Goal: Transaction & Acquisition: Download file/media

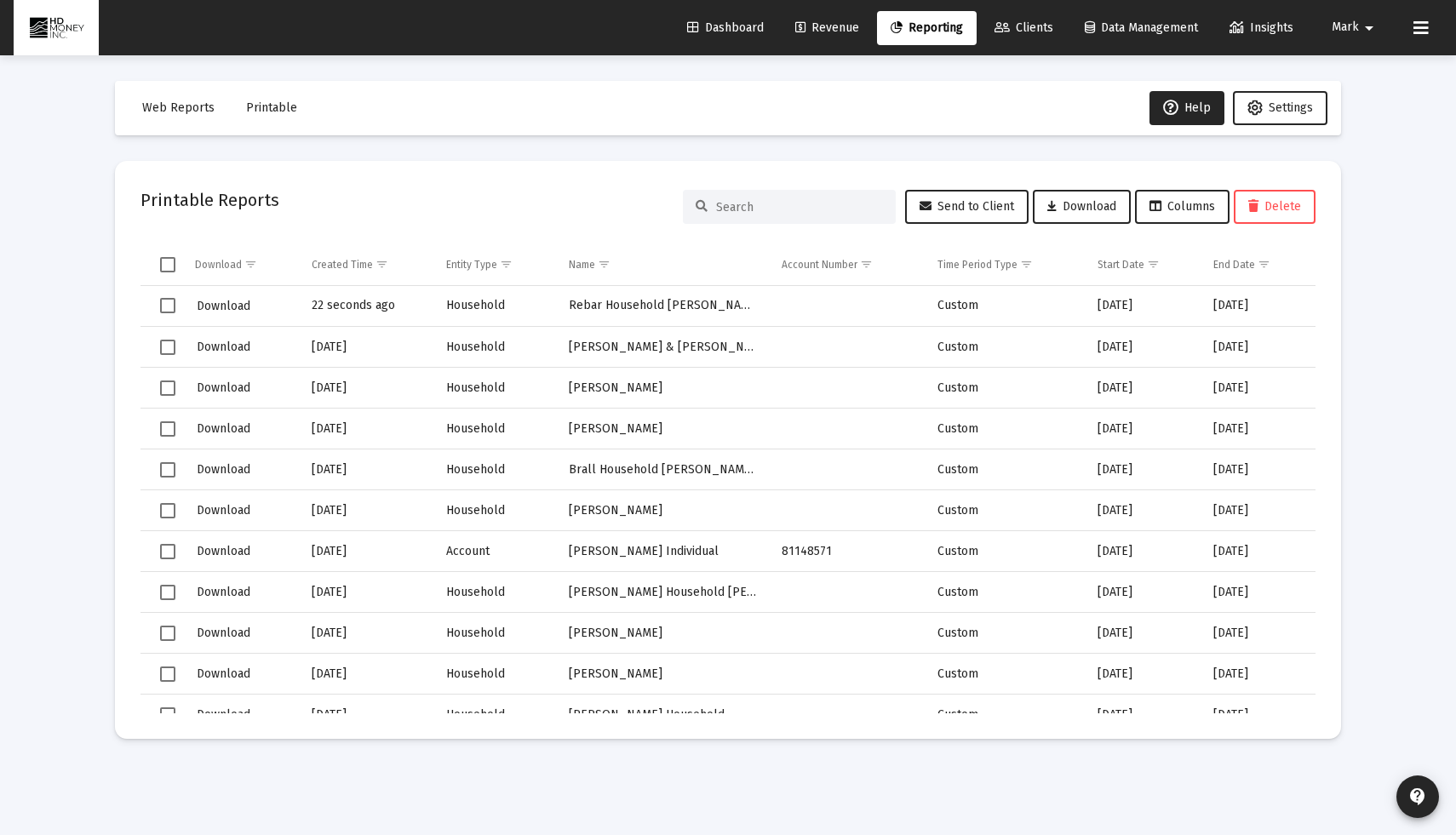
click at [915, 26] on span "Reporting" at bounding box center [926, 28] width 72 height 14
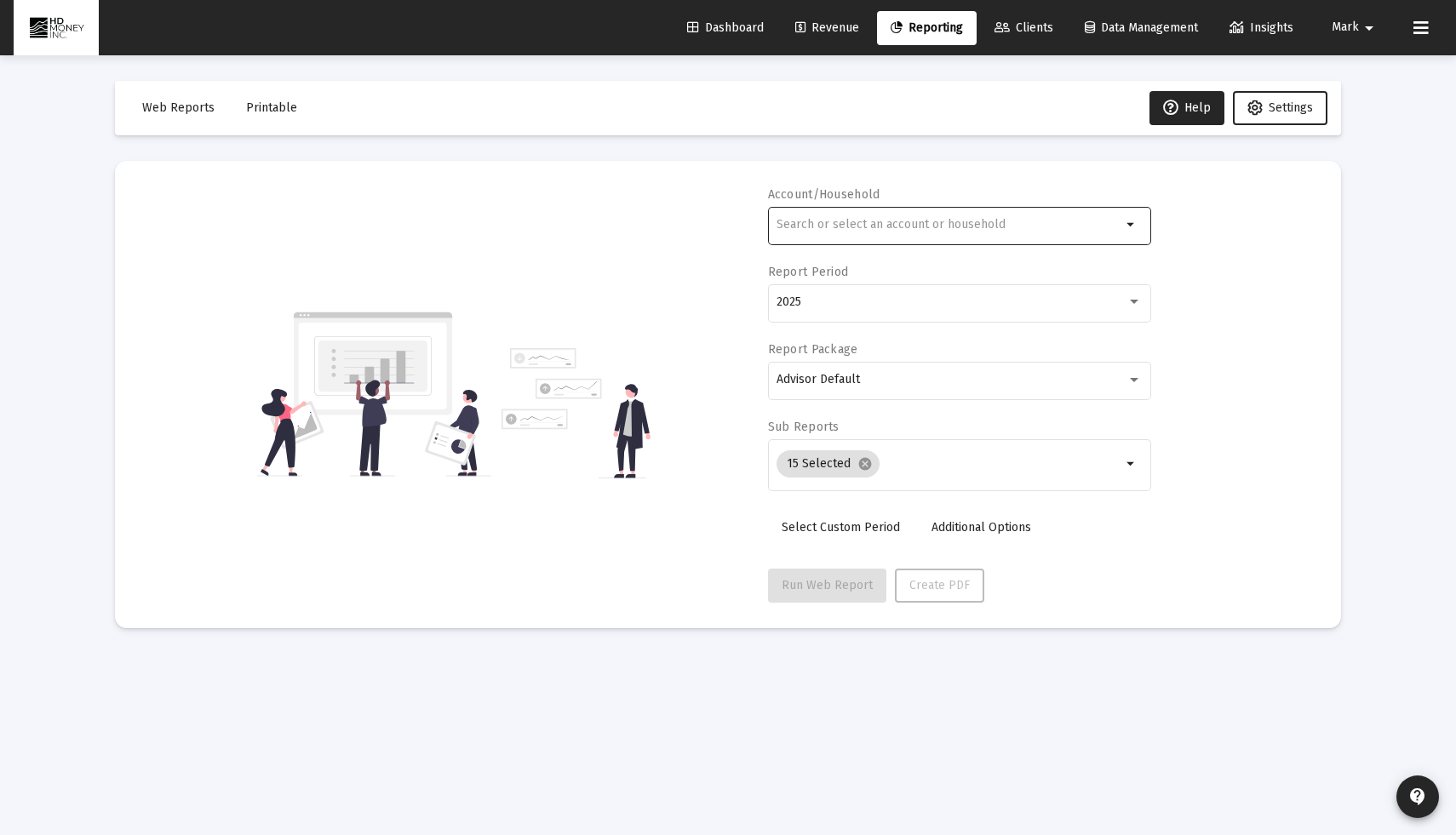
click at [917, 234] on div at bounding box center [949, 224] width 345 height 42
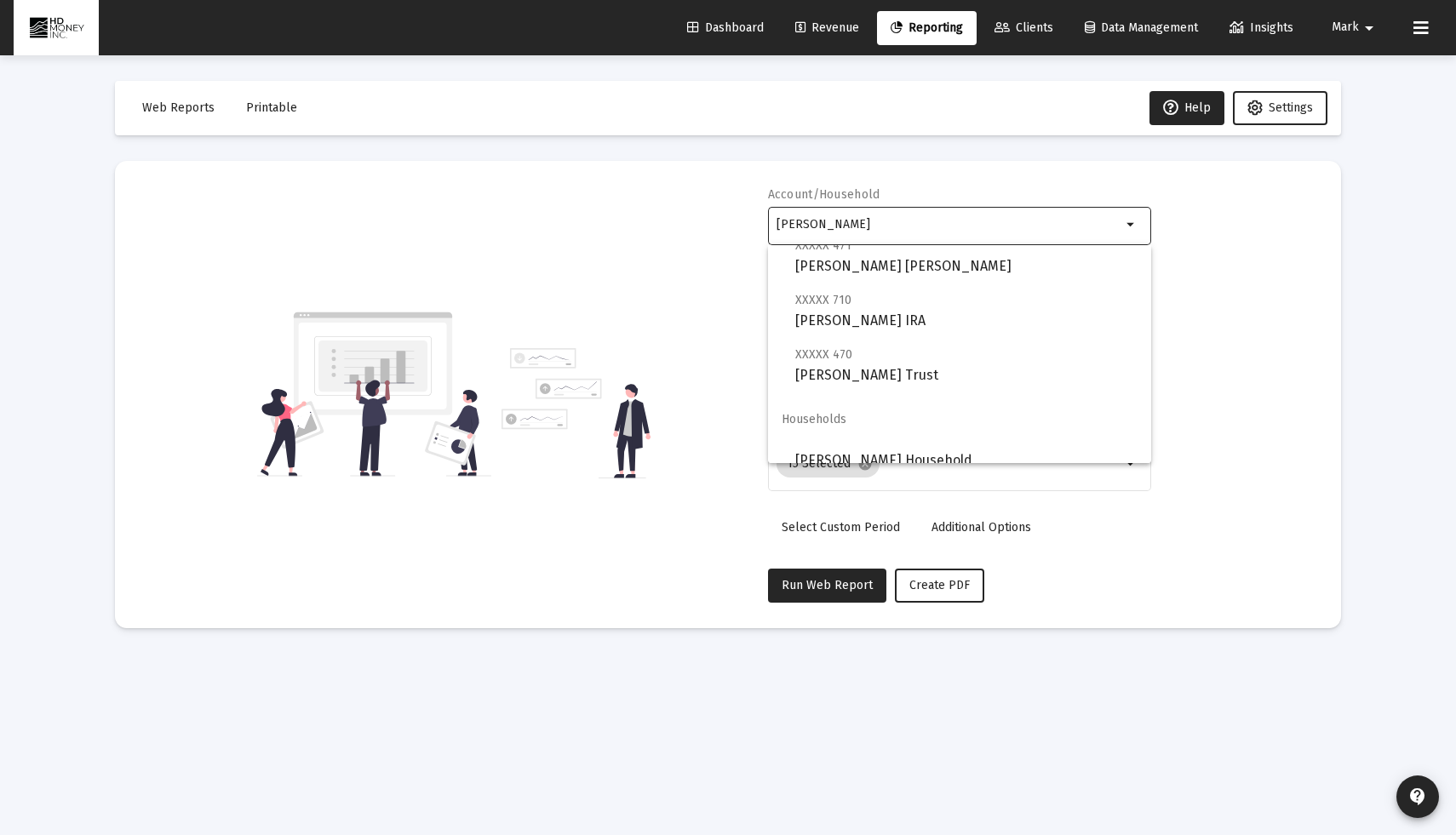
scroll to position [532, 0]
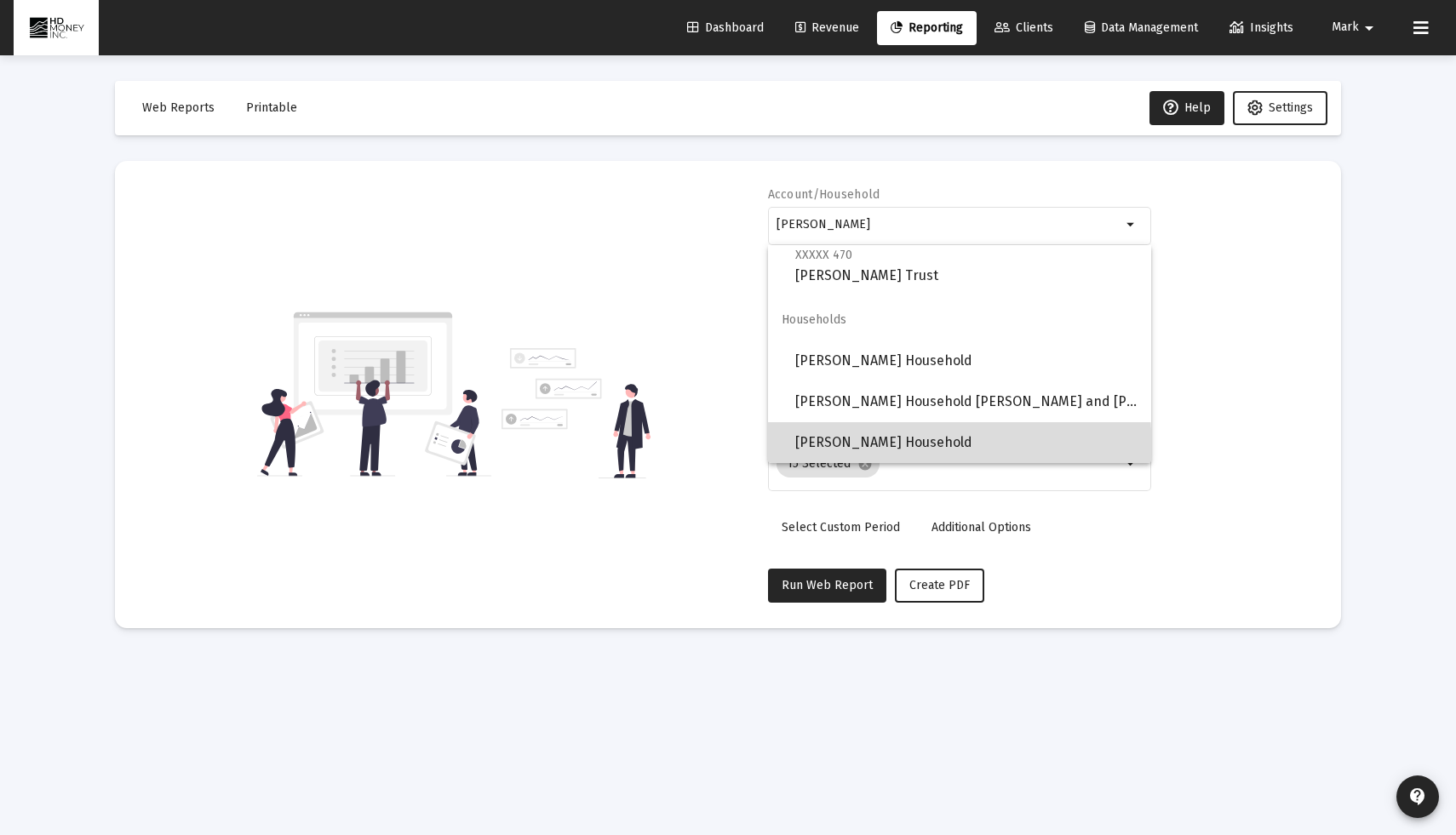
click at [873, 450] on span "[PERSON_NAME] Household" at bounding box center [966, 443] width 342 height 41
type input "[PERSON_NAME] Household"
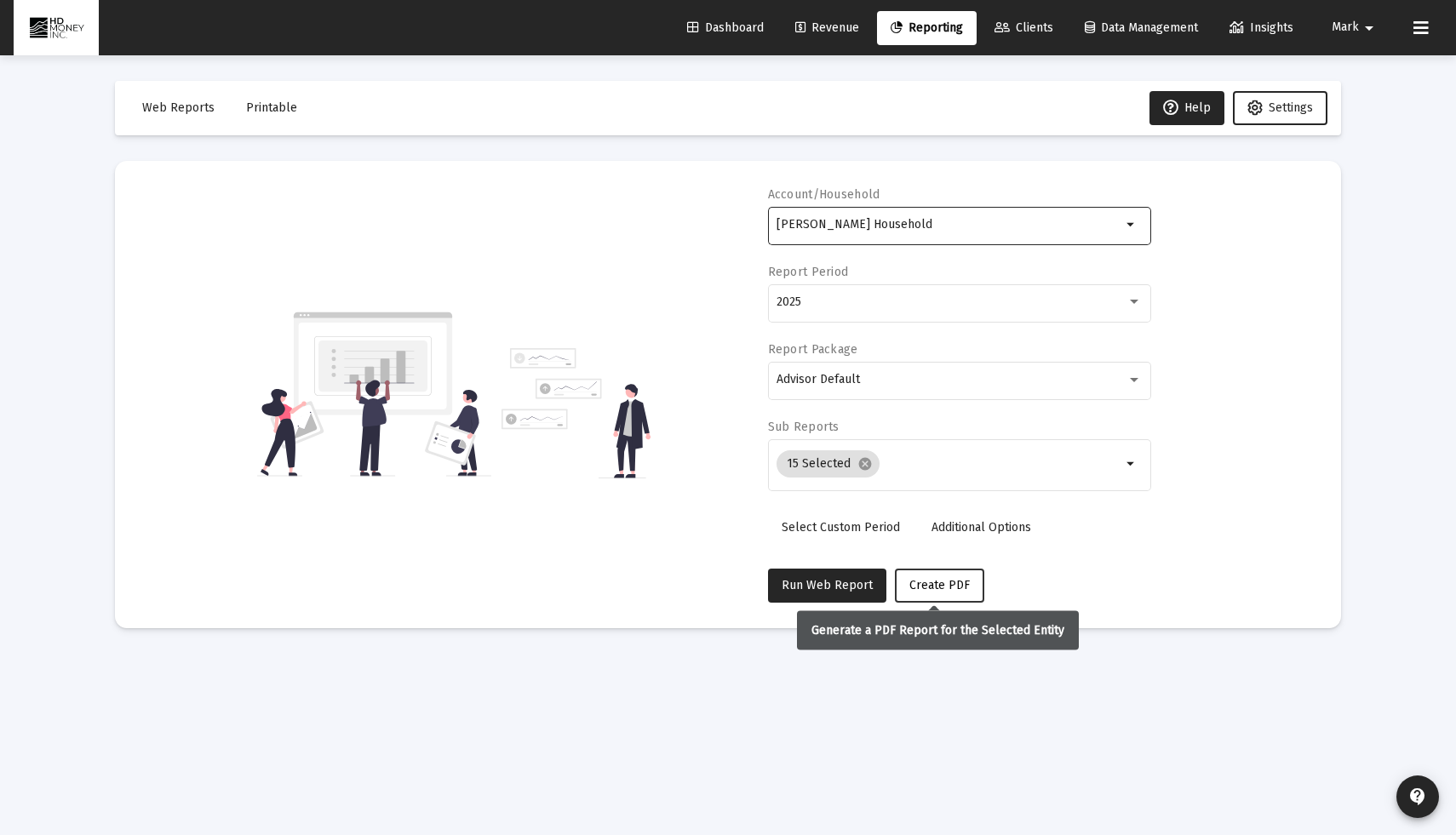
click at [933, 581] on span "Create PDF" at bounding box center [940, 585] width 61 height 14
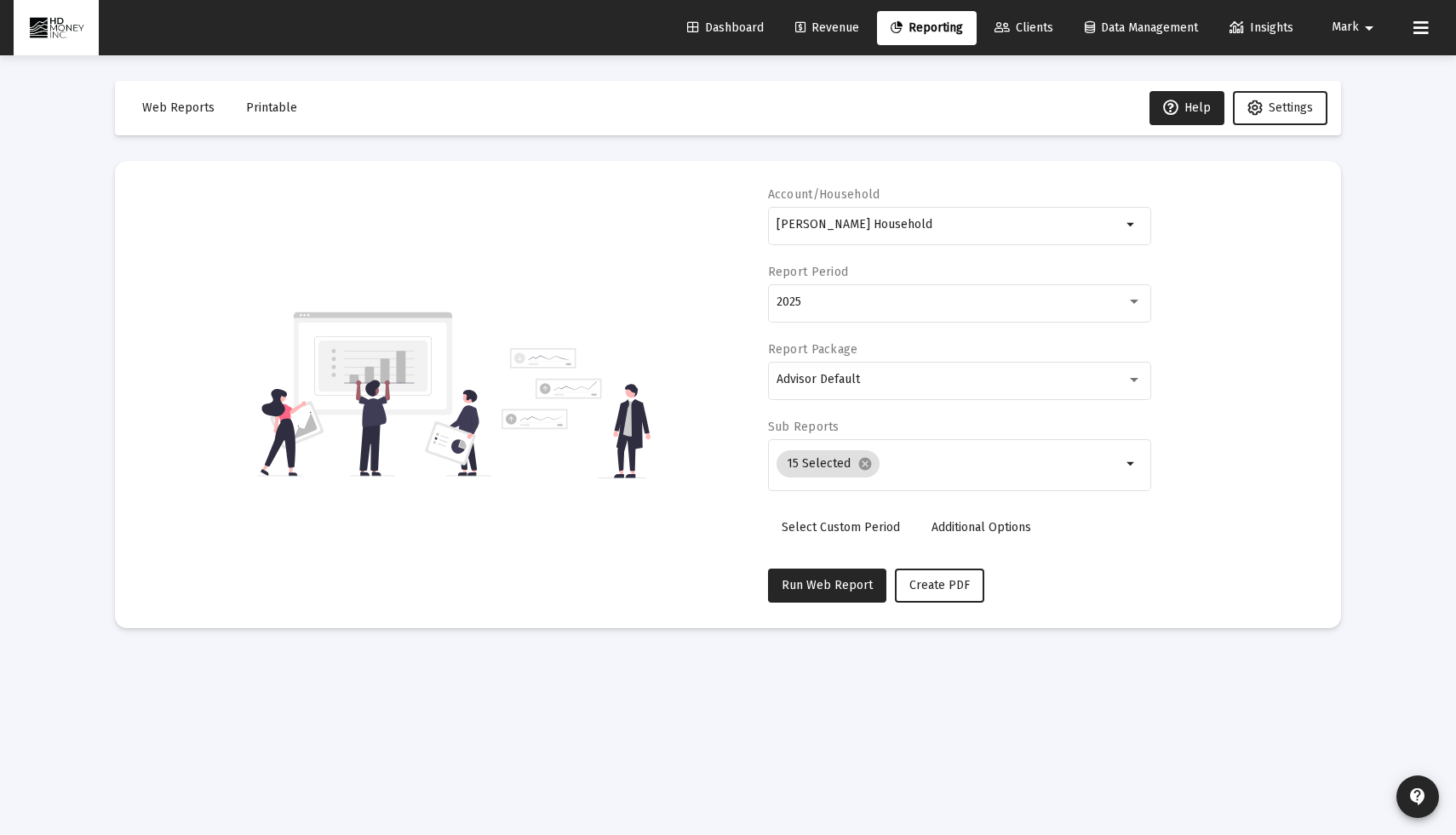
click at [268, 106] on span "Printable" at bounding box center [271, 107] width 51 height 14
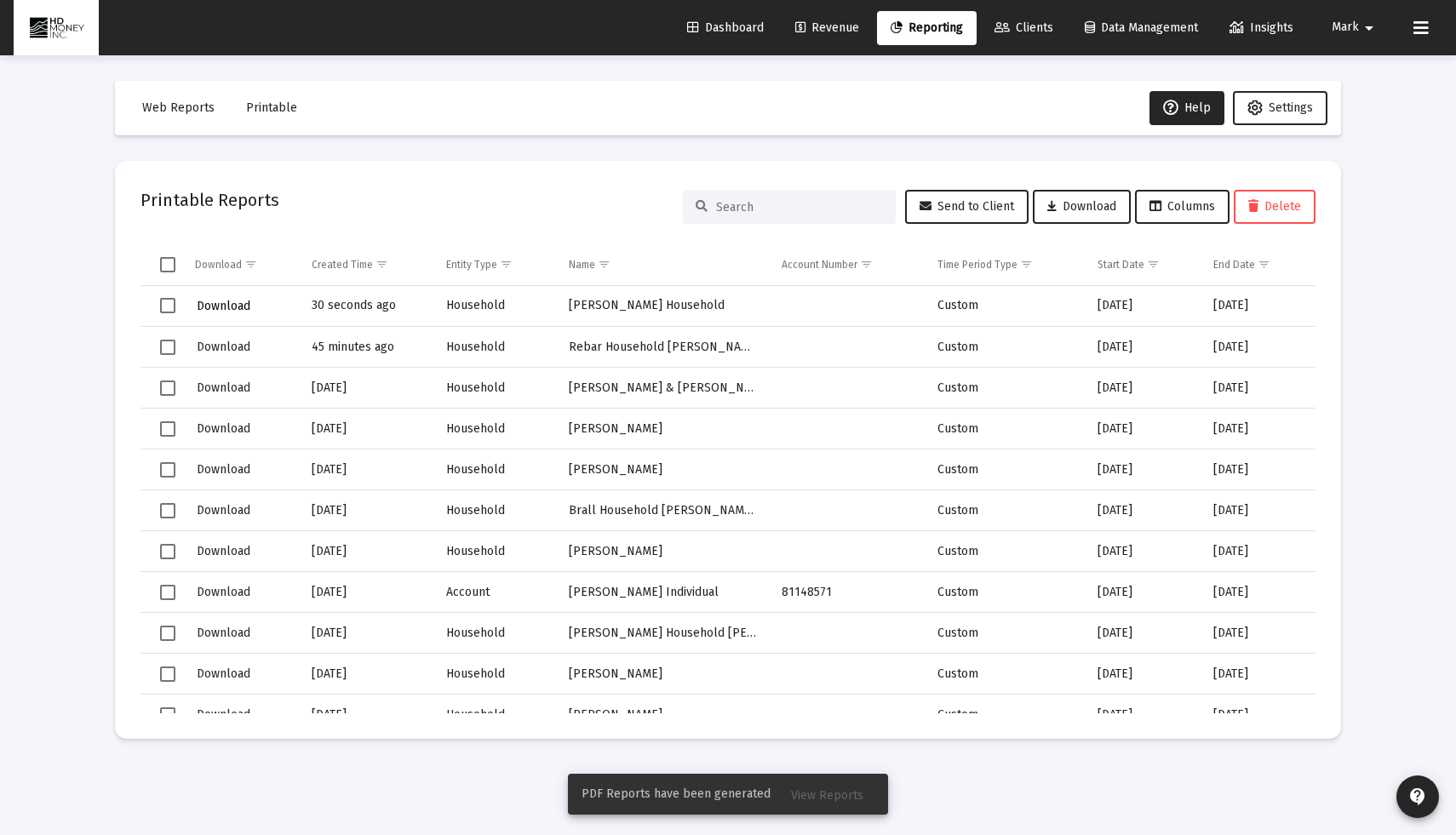
click at [223, 306] on span "Download" at bounding box center [224, 306] width 54 height 14
